Goal: Find specific page/section: Find specific page/section

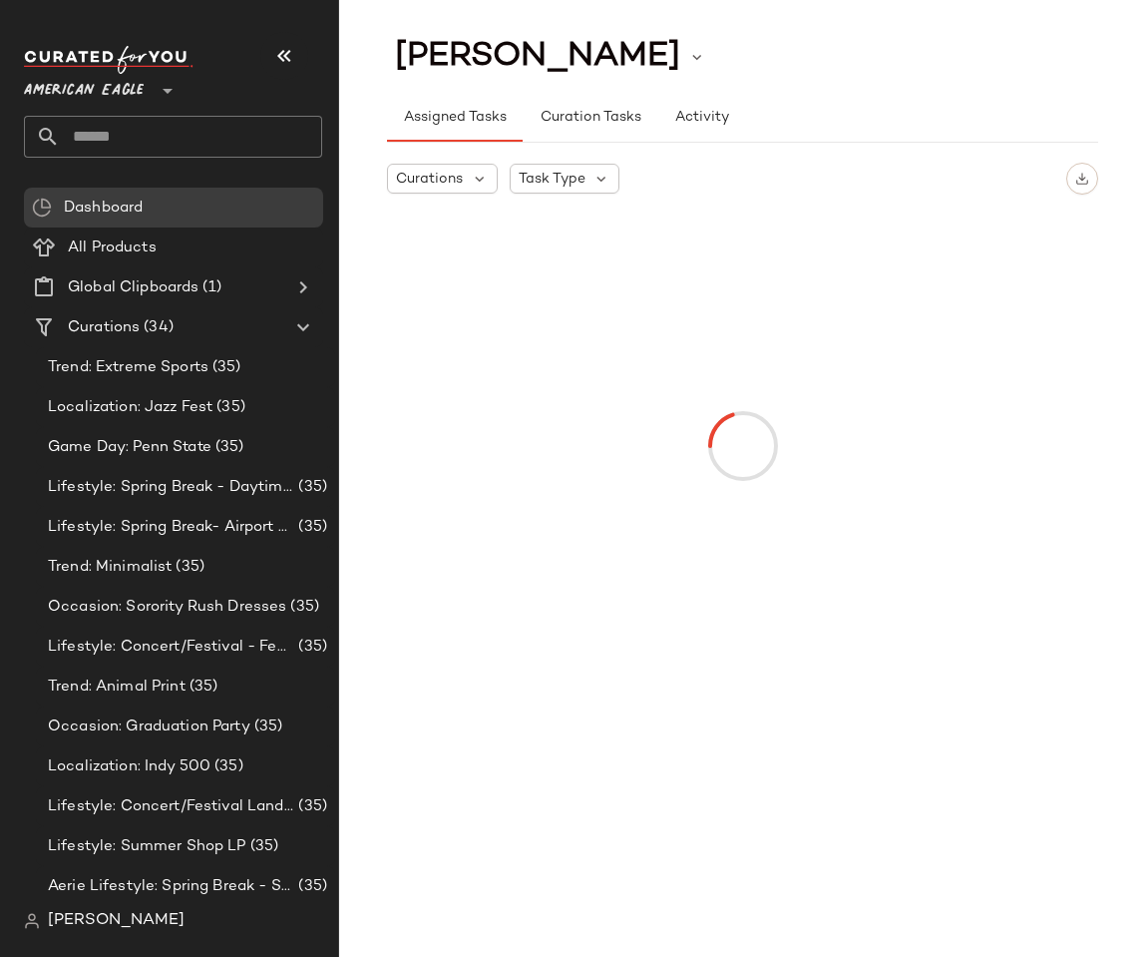
click at [117, 90] on span "American Eagle" at bounding box center [84, 86] width 120 height 36
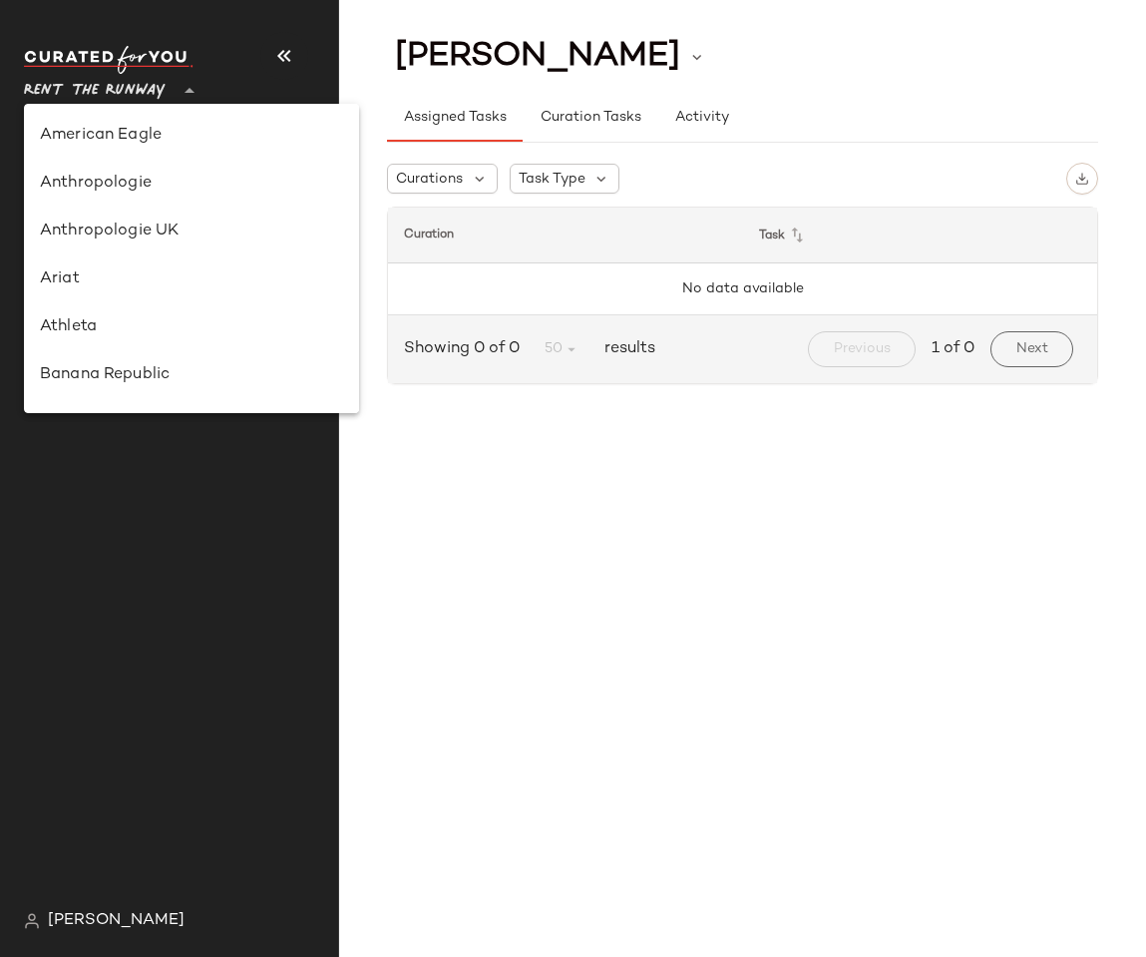
scroll to position [835, 0]
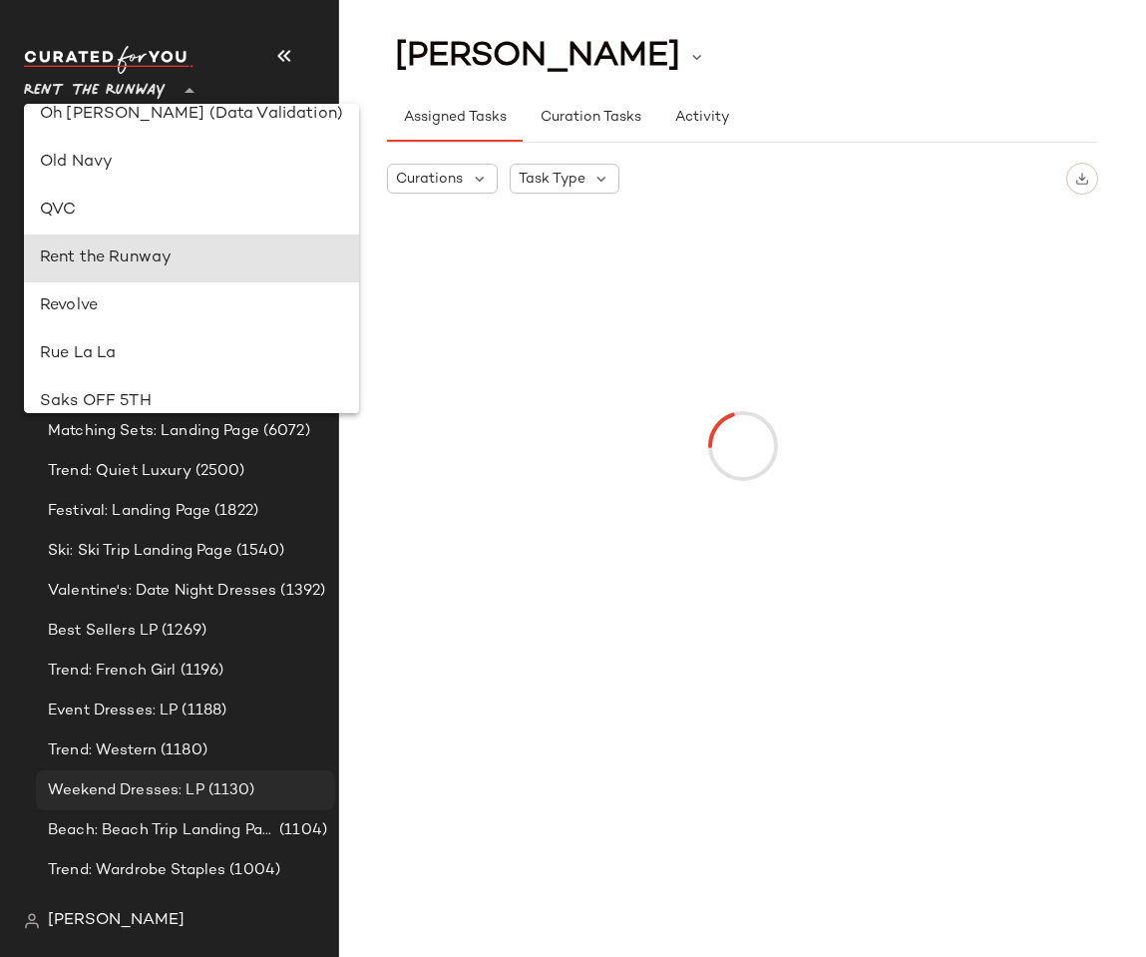
click at [110, 779] on span "Weekend Dresses: LP" at bounding box center [126, 790] width 157 height 23
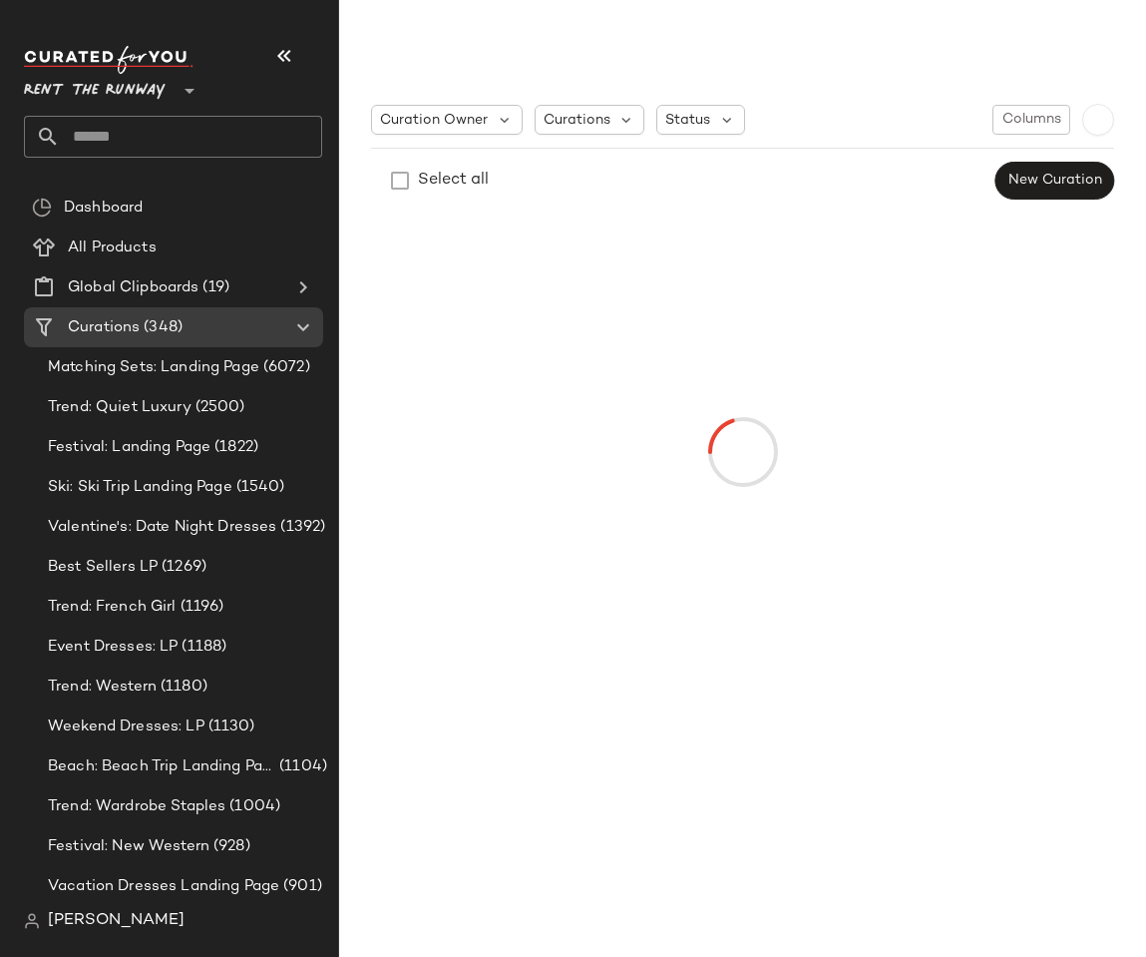
click at [81, 934] on div "[PERSON_NAME]" at bounding box center [181, 921] width 314 height 40
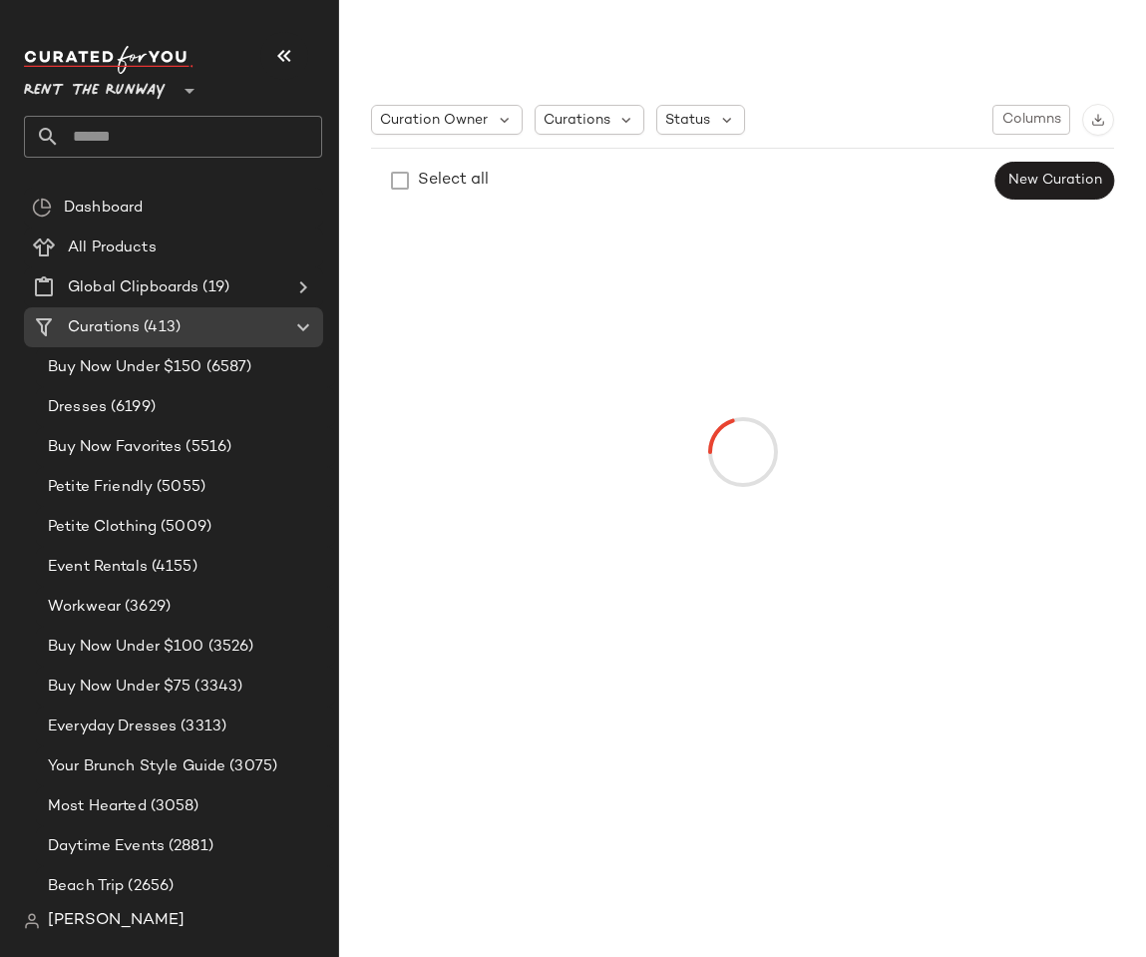
click at [76, 921] on span "[PERSON_NAME]" at bounding box center [116, 921] width 137 height 24
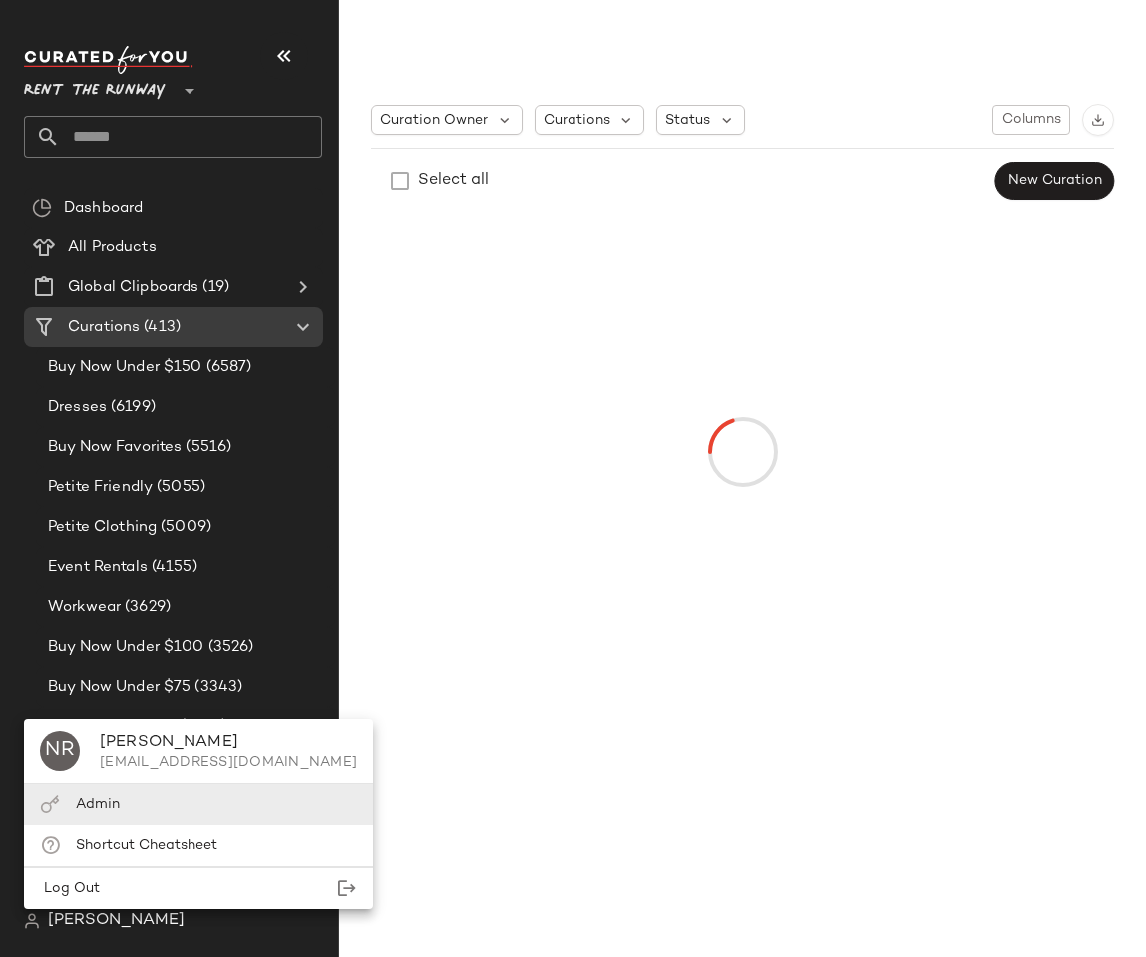
type input "**"
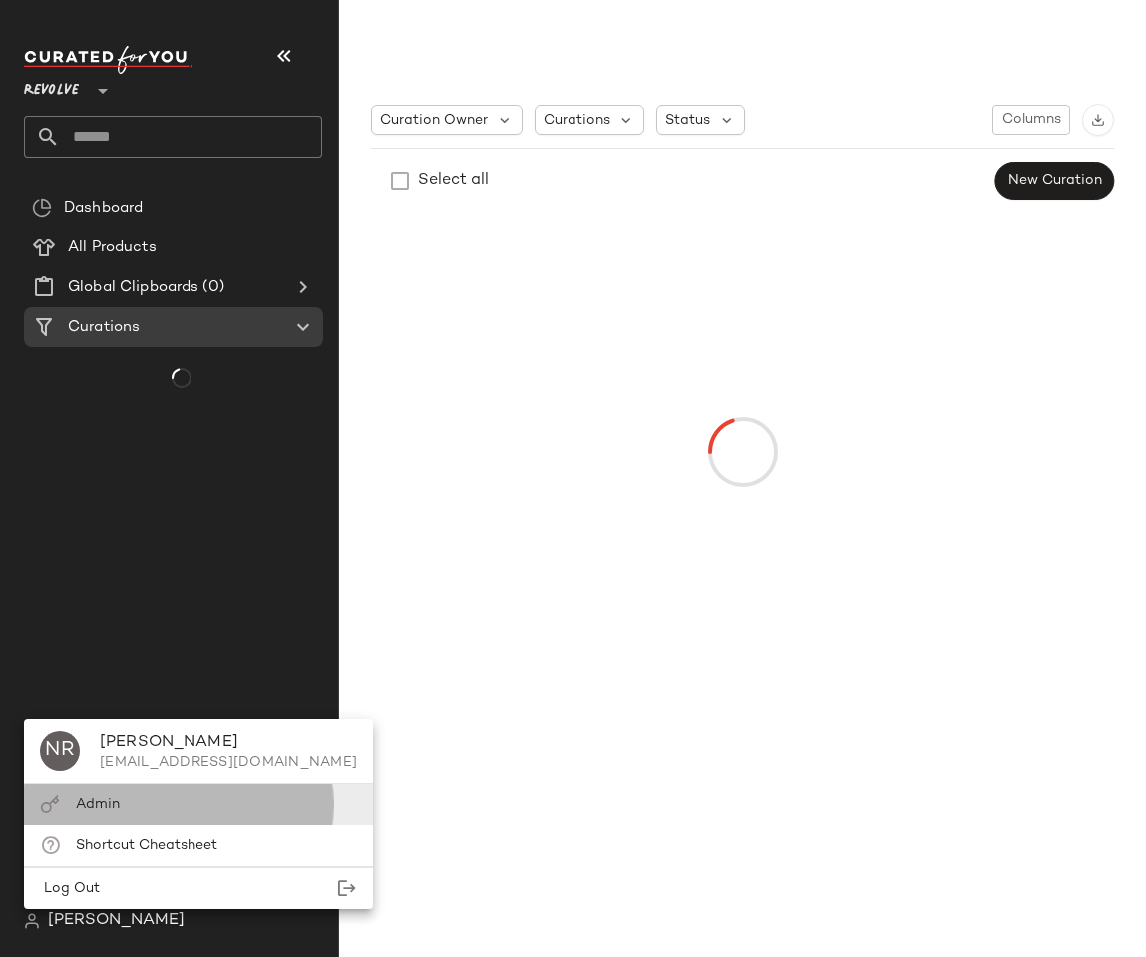
click at [100, 820] on div "Admin" at bounding box center [198, 804] width 349 height 41
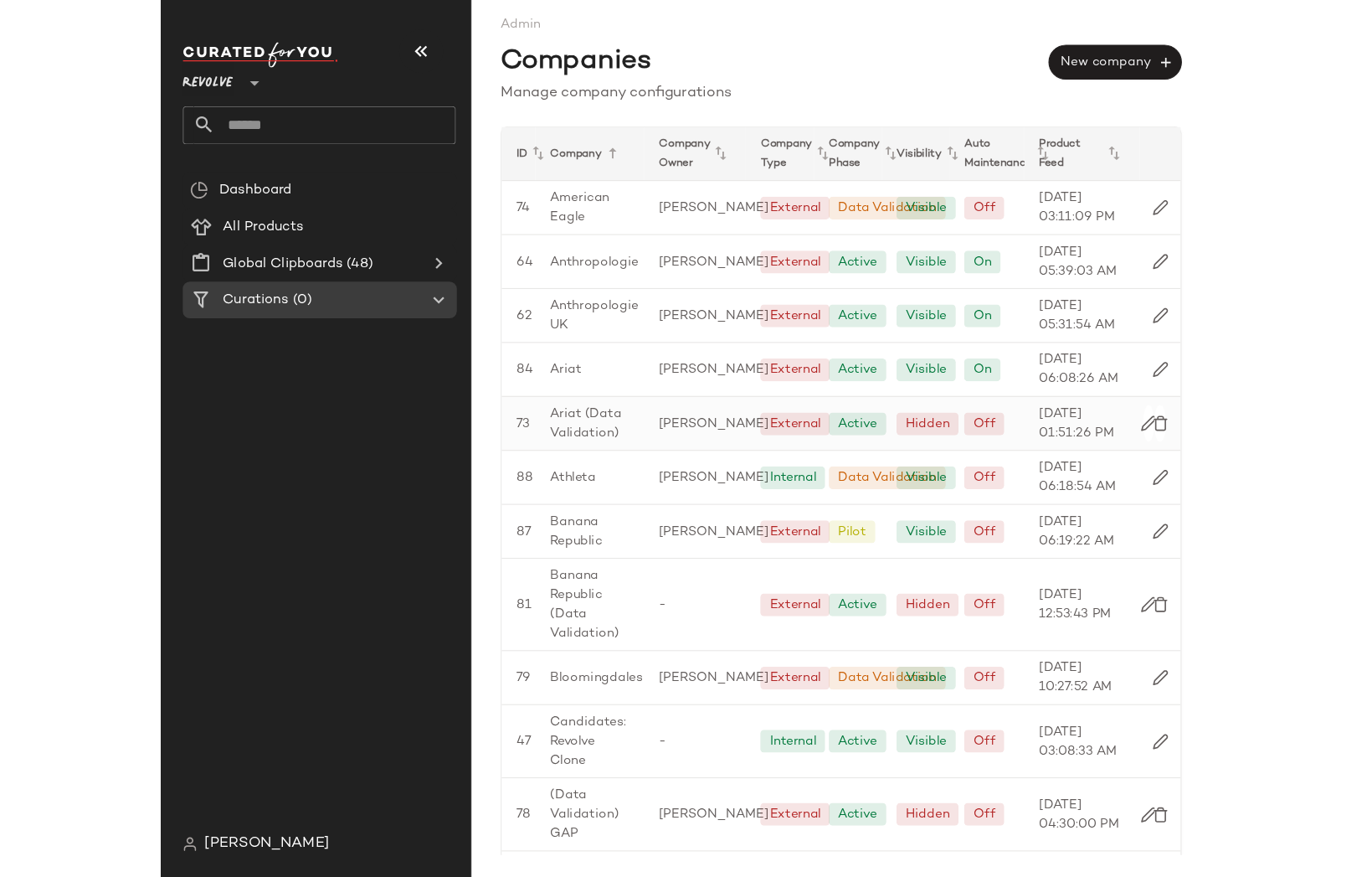
scroll to position [982, 0]
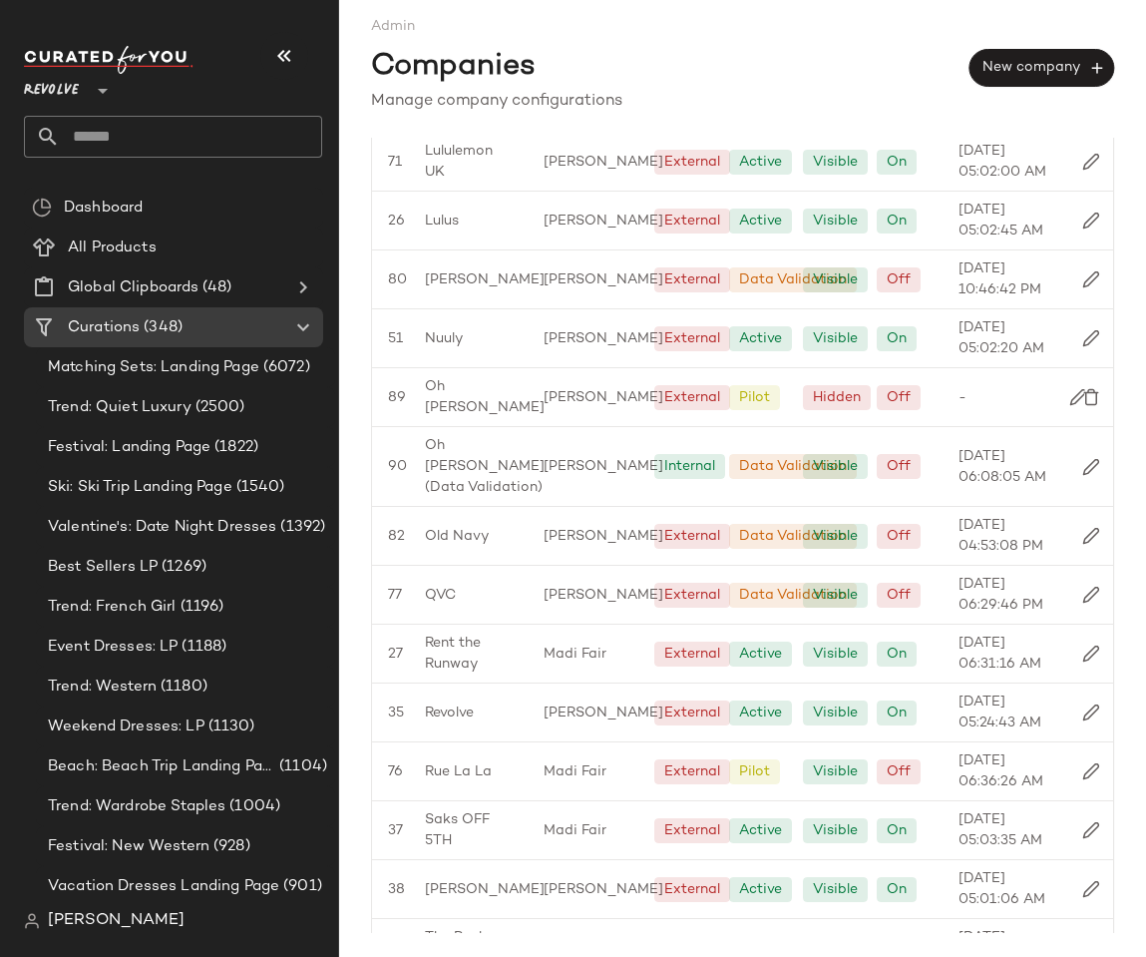
click at [697, 70] on div "Companies New company" at bounding box center [742, 63] width 743 height 53
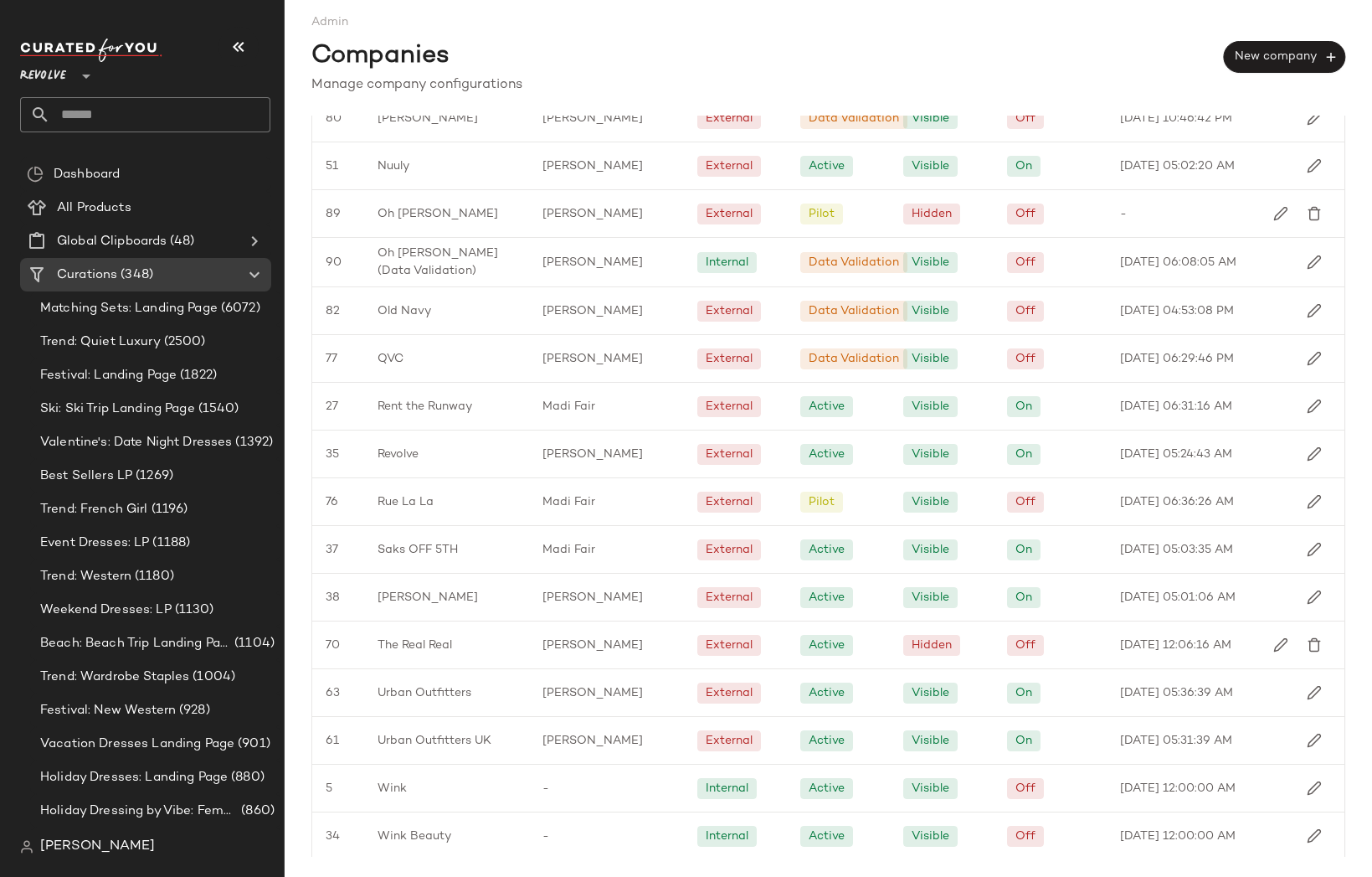
scroll to position [983, 0]
